Goal: Navigation & Orientation: Find specific page/section

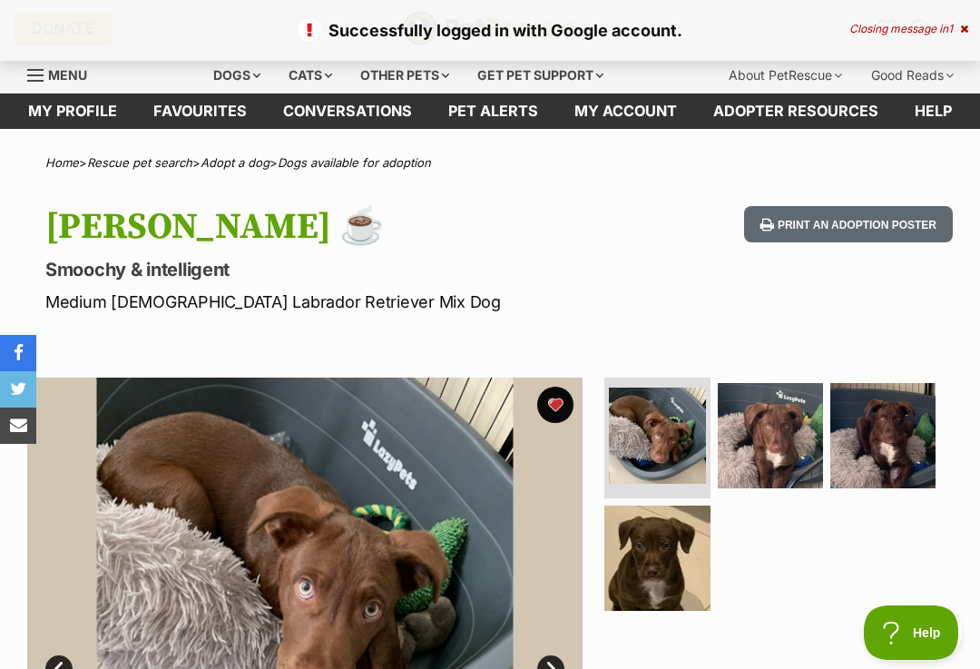
click at [68, 115] on link "My profile" at bounding box center [72, 110] width 125 height 35
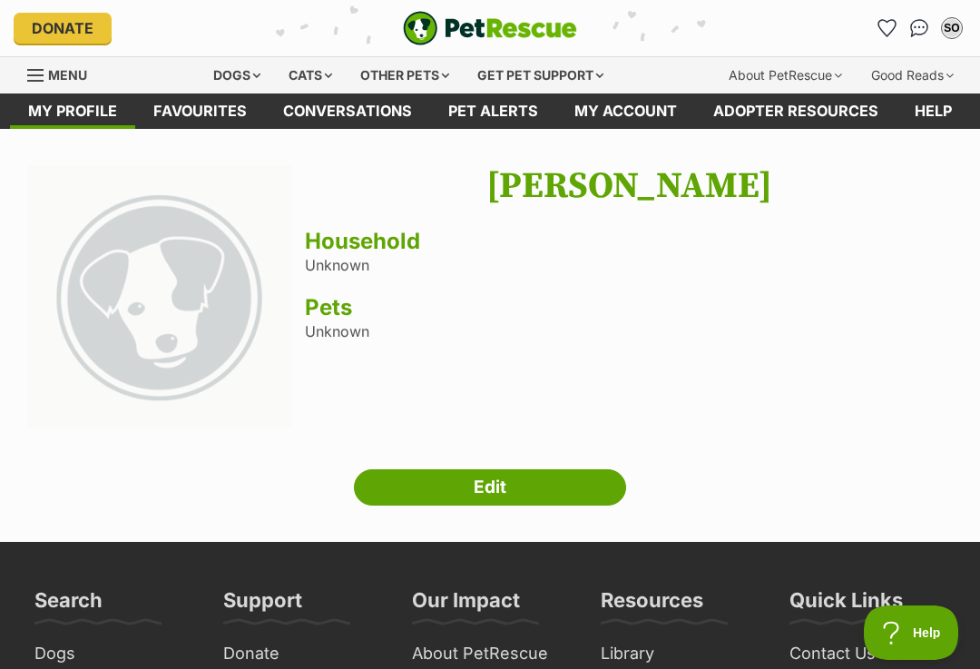
click at [152, 108] on link "Favourites" at bounding box center [200, 110] width 130 height 35
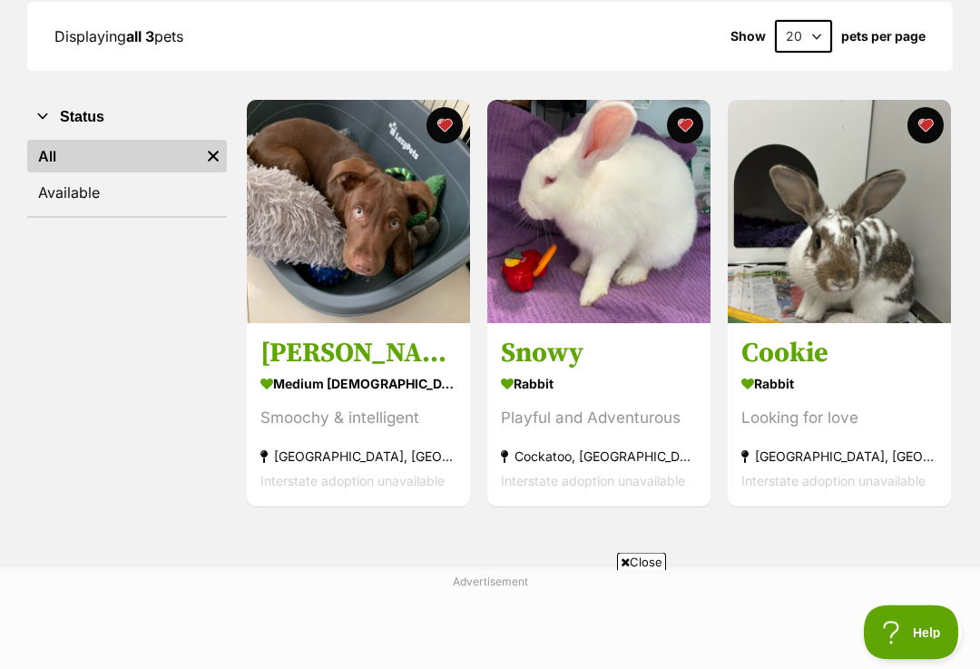
scroll to position [271, 0]
click at [819, 257] on img at bounding box center [839, 211] width 223 height 223
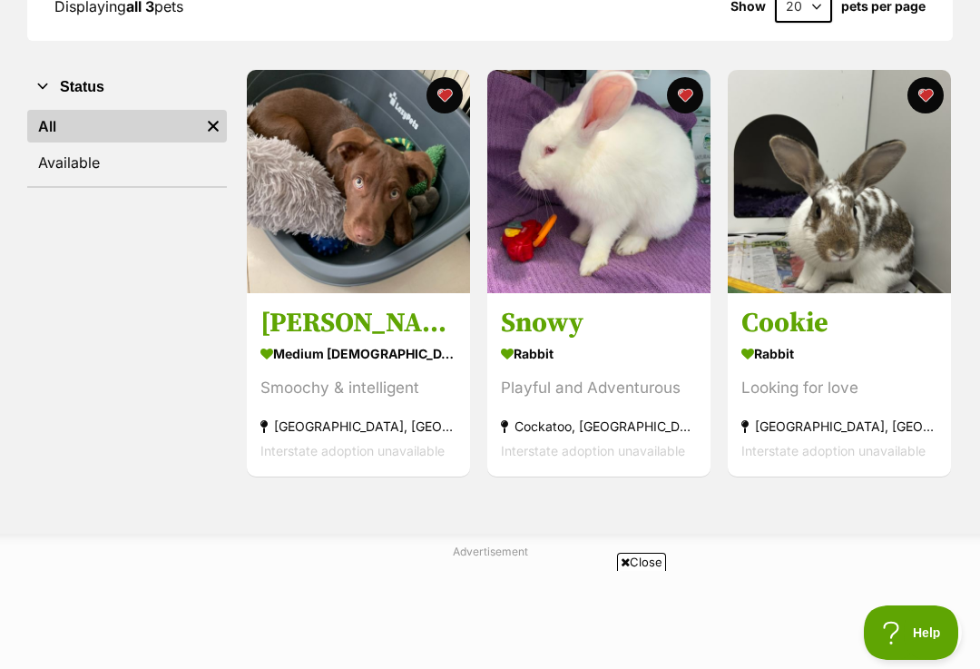
click at [577, 312] on h3 "Snowy" at bounding box center [599, 324] width 196 height 34
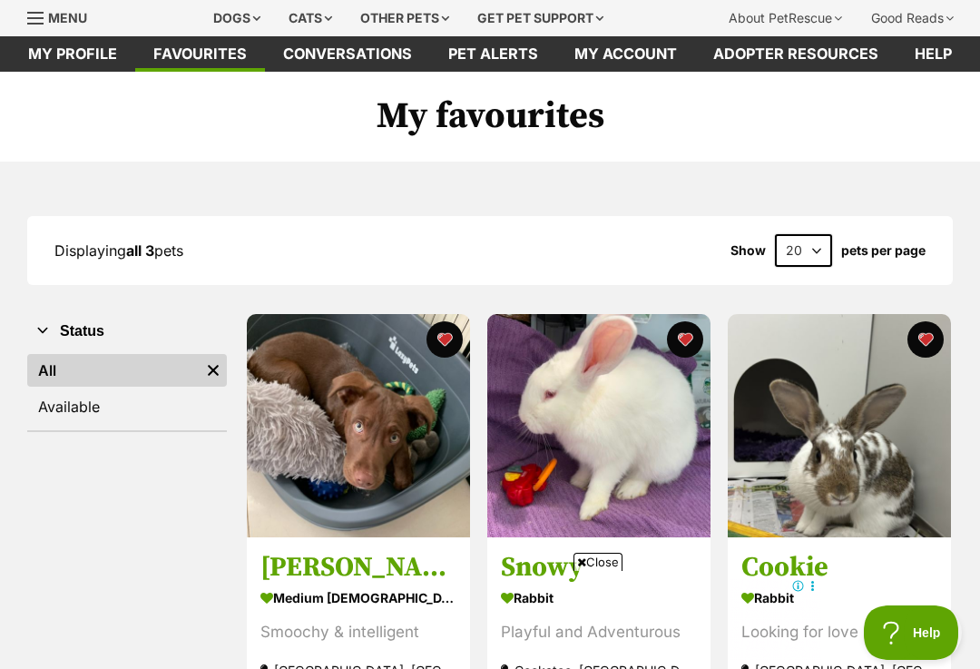
scroll to position [0, 0]
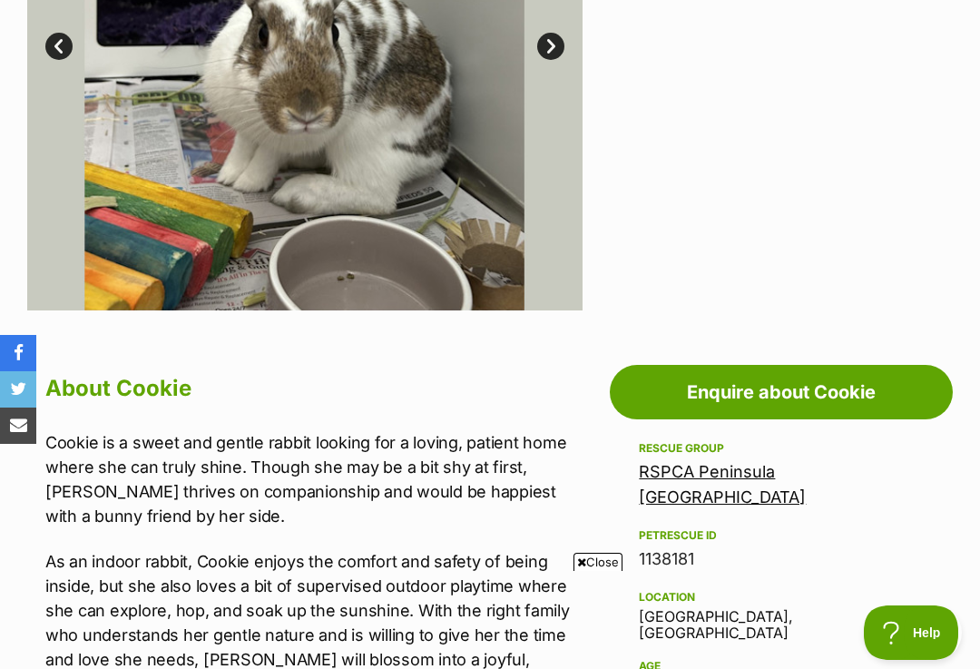
scroll to position [619, 0]
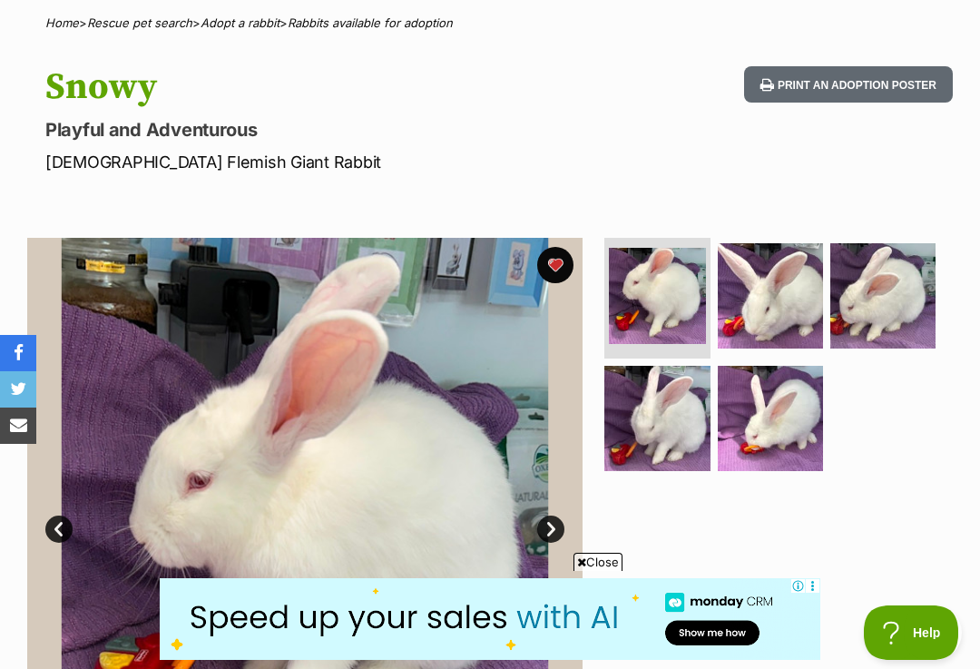
scroll to position [138, 0]
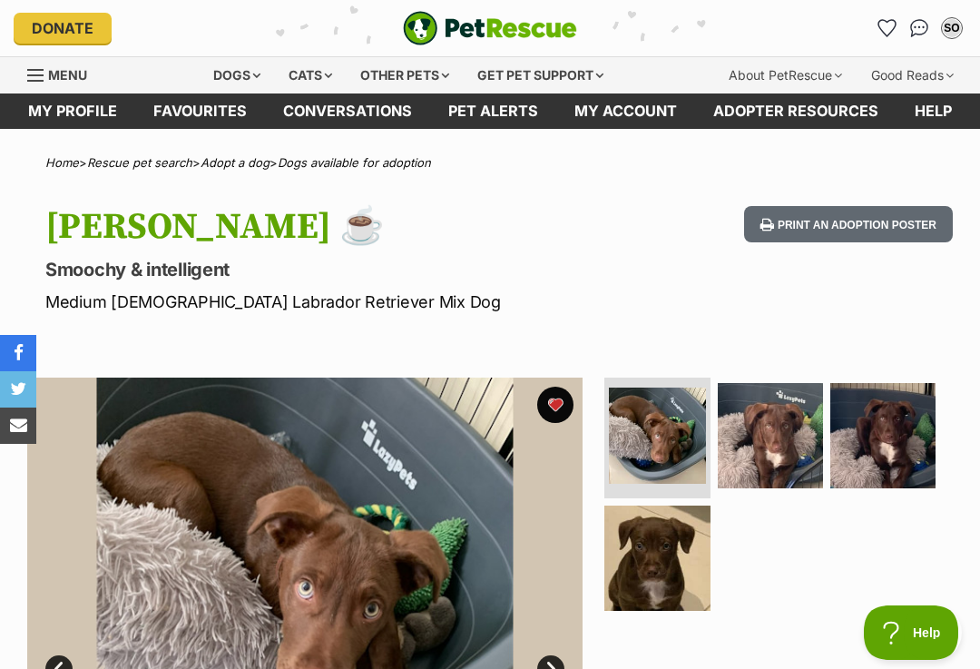
click at [946, 28] on div "SO" at bounding box center [952, 28] width 18 height 18
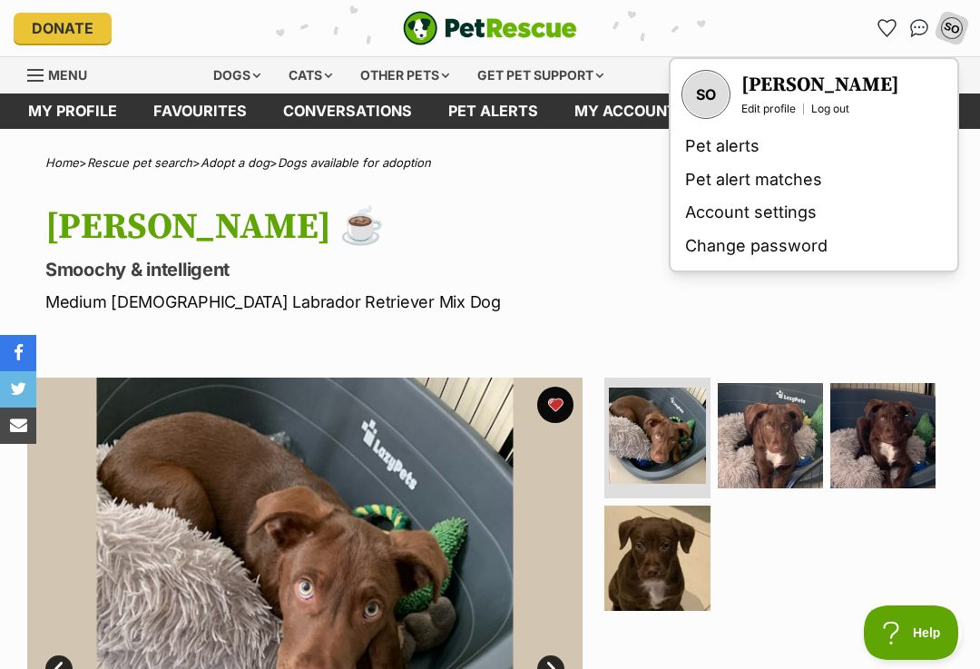
click at [826, 113] on link "Log out" at bounding box center [830, 109] width 38 height 15
